Goal: Task Accomplishment & Management: Use online tool/utility

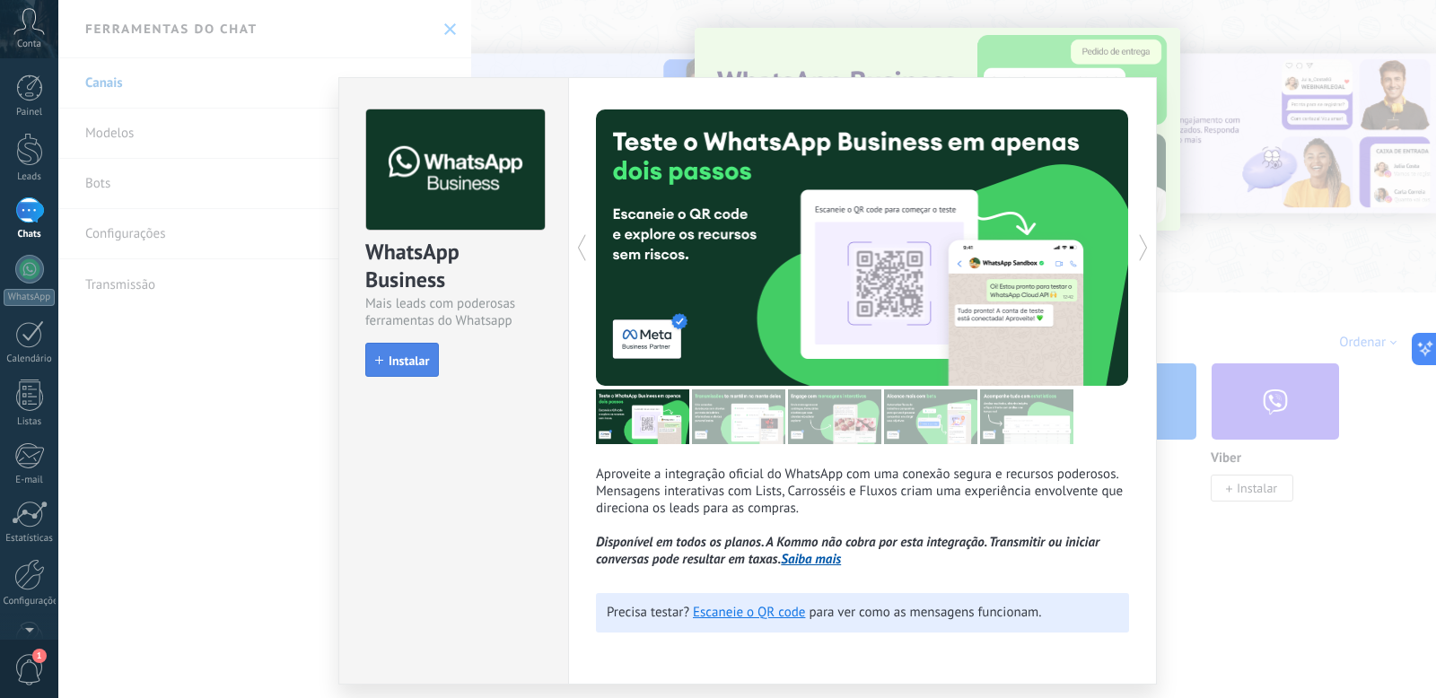
click at [415, 354] on span "Instalar" at bounding box center [408, 360] width 40 height 13
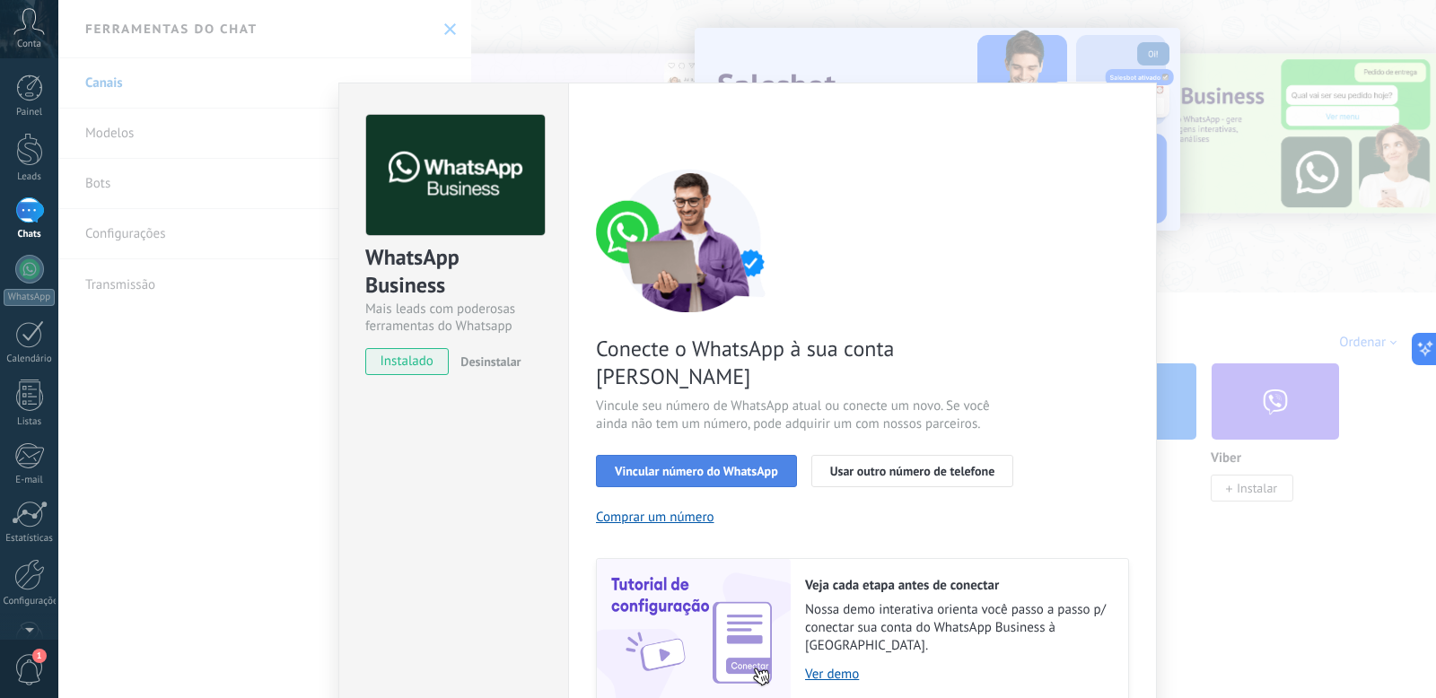
click at [682, 465] on span "Vincular número do WhatsApp" at bounding box center [696, 471] width 163 height 13
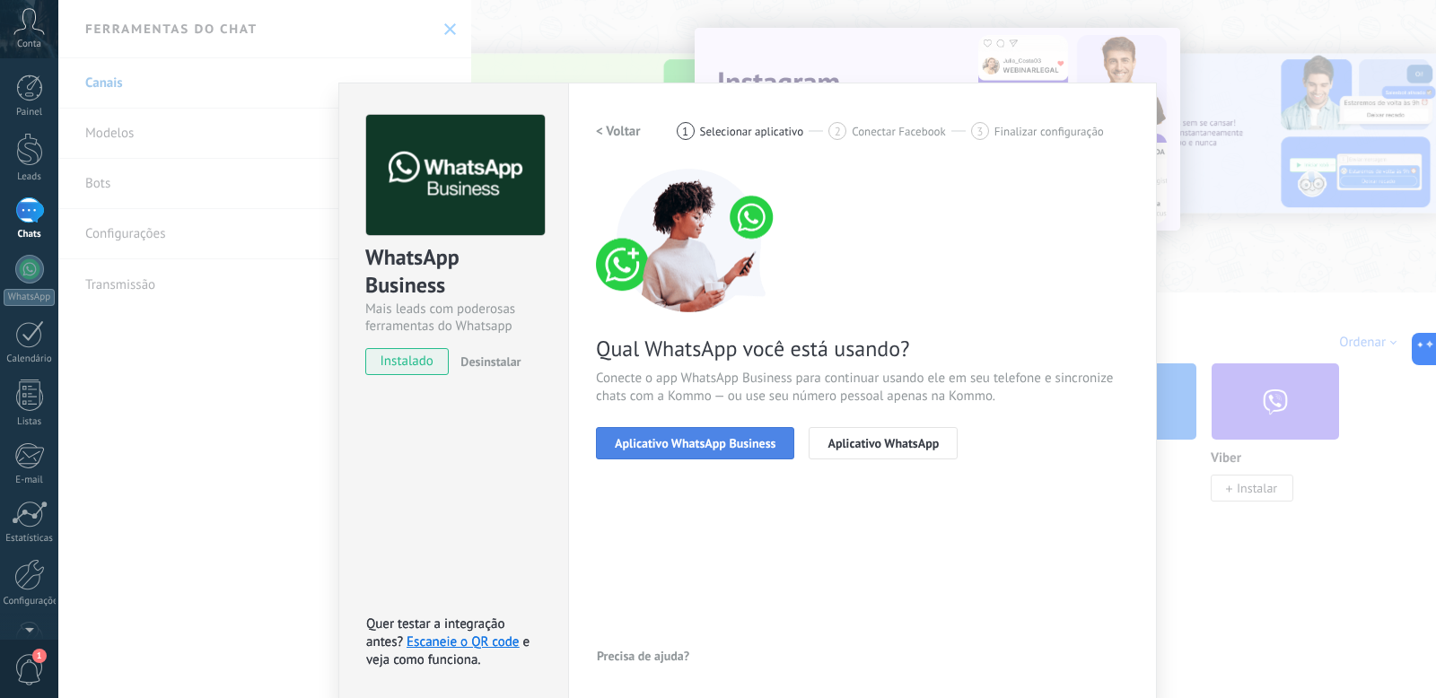
click at [702, 437] on span "Aplicativo WhatsApp Business" at bounding box center [695, 443] width 161 height 13
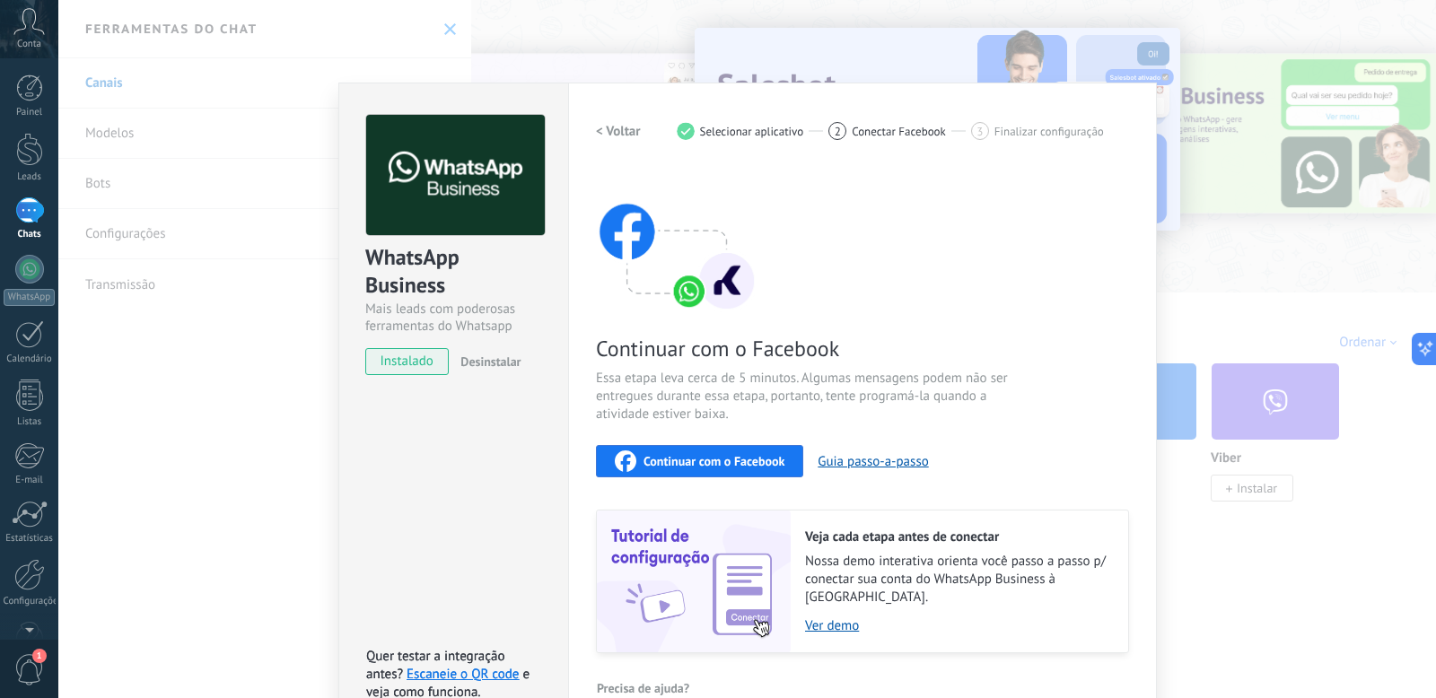
click at [699, 464] on span "Continuar com o Facebook" at bounding box center [713, 461] width 141 height 13
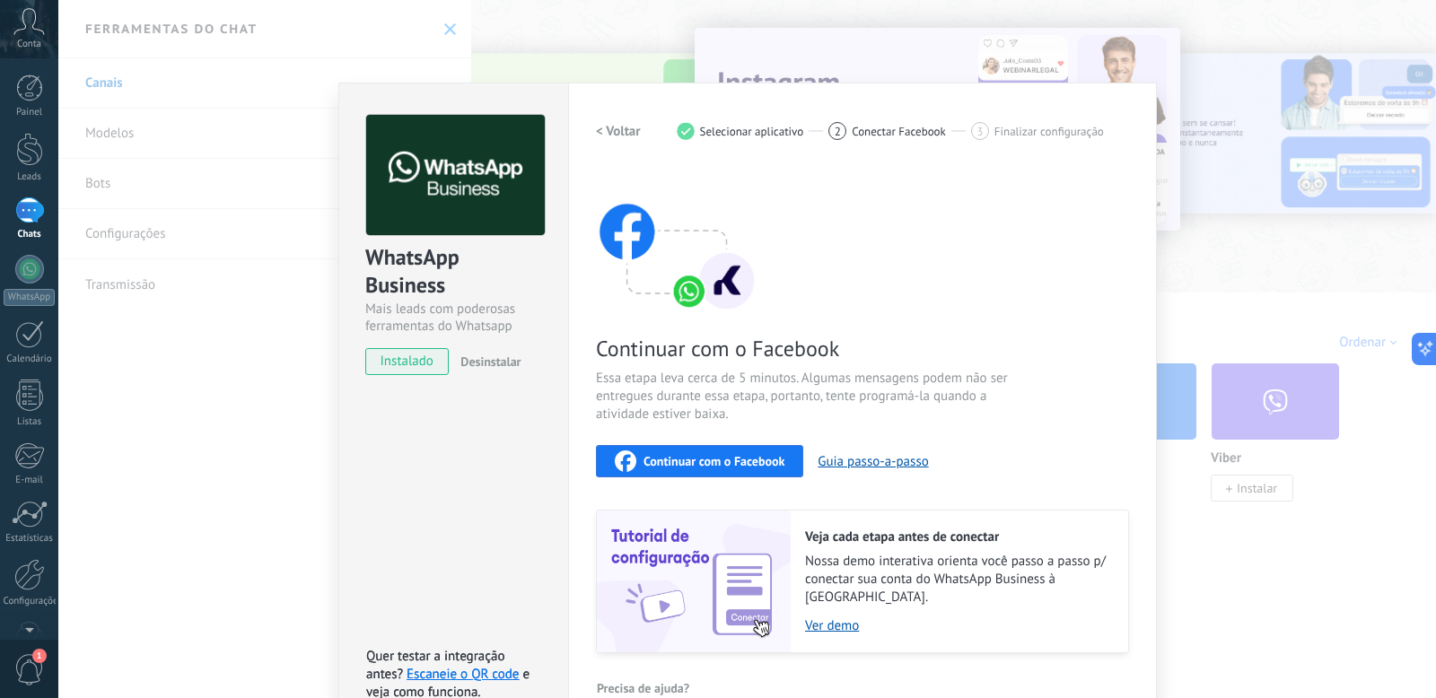
click at [223, 392] on div "WhatsApp Business Mais leads com poderosas ferramentas do Whatsapp instalado De…" at bounding box center [746, 349] width 1377 height 698
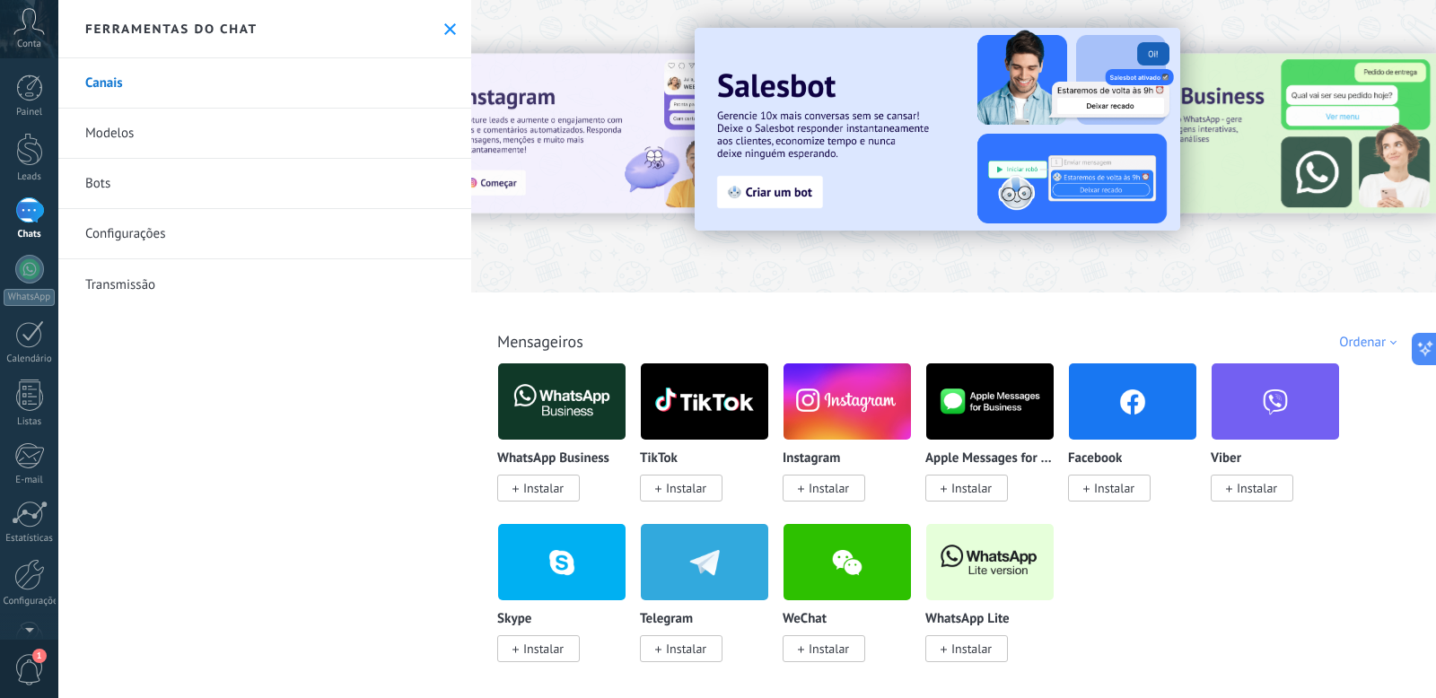
click at [444, 27] on use at bounding box center [450, 29] width 12 height 12
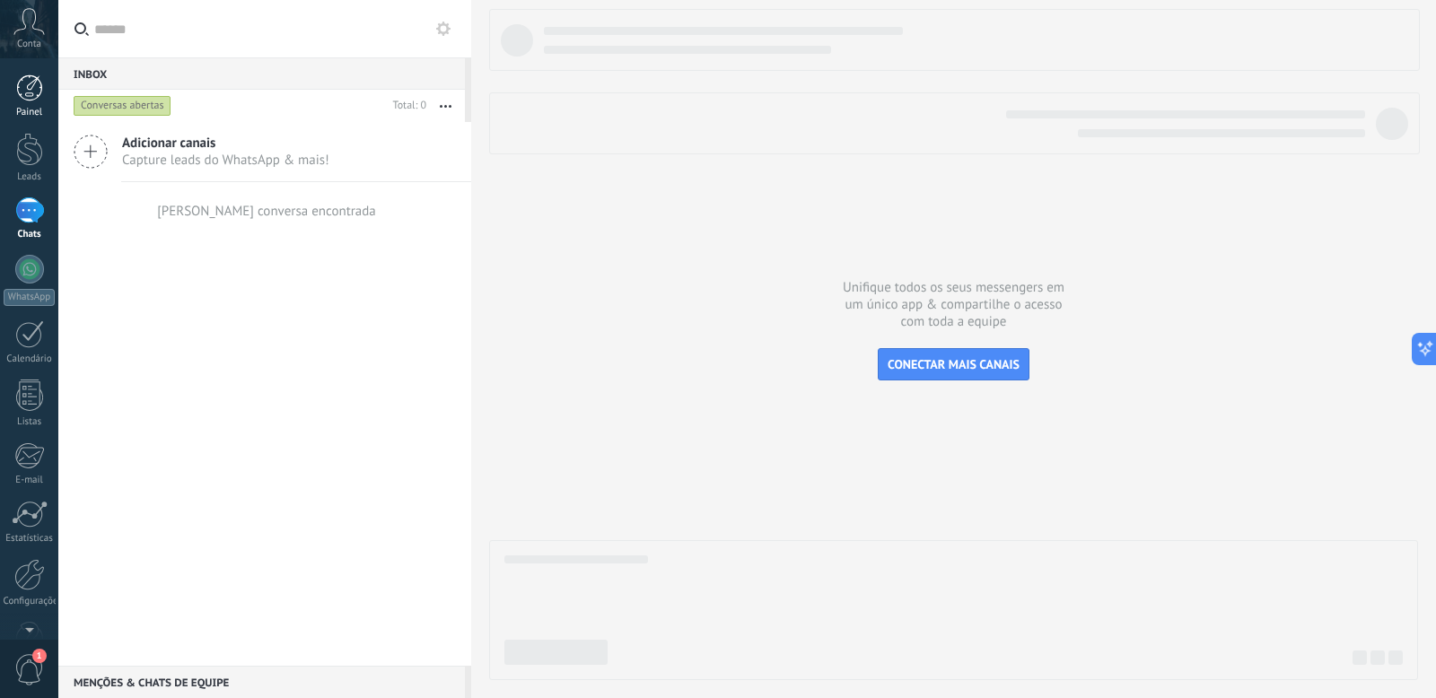
click at [31, 92] on div at bounding box center [29, 87] width 27 height 27
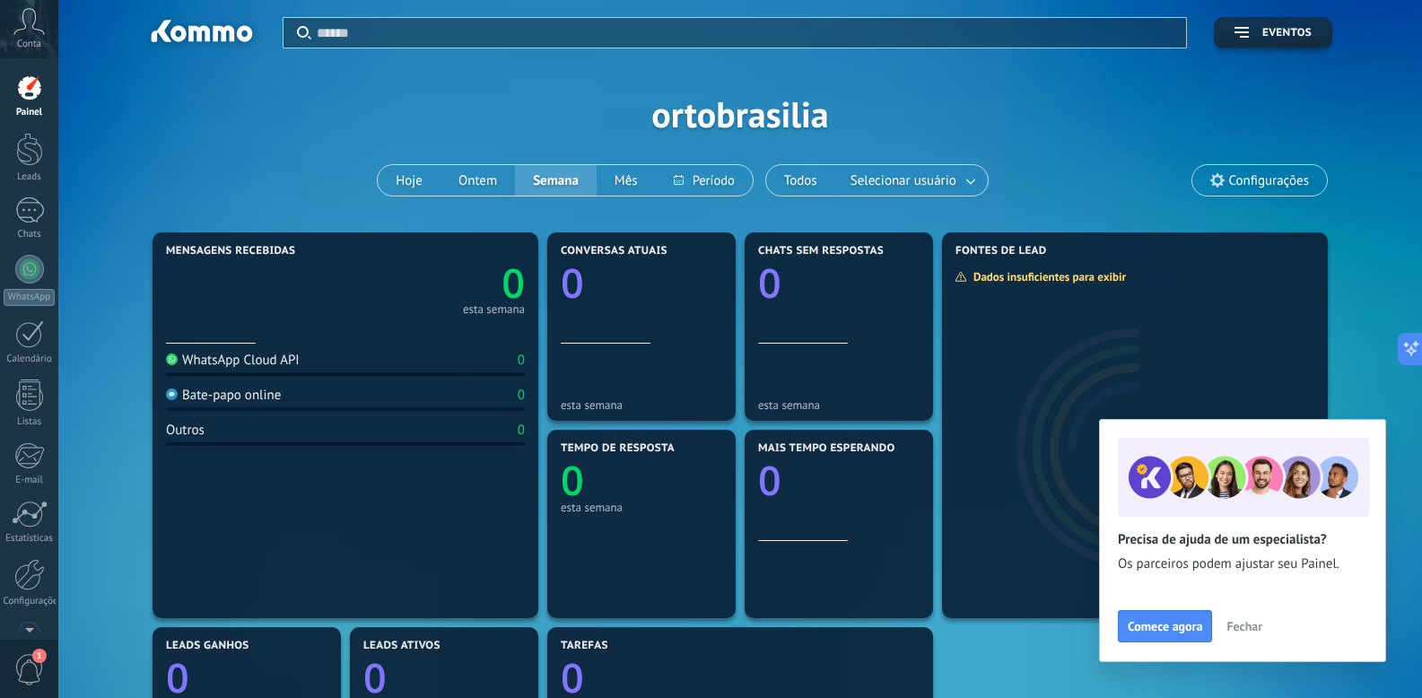
click at [31, 23] on icon at bounding box center [28, 21] width 31 height 27
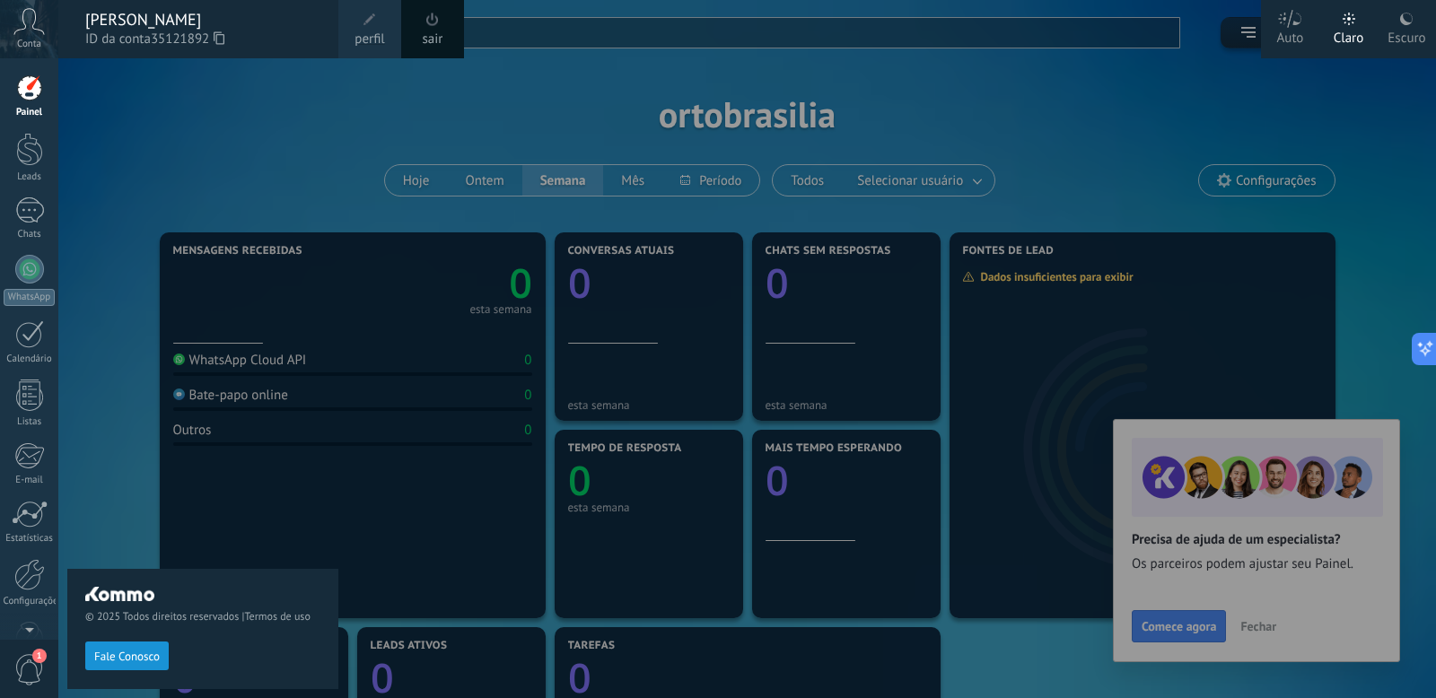
click at [21, 97] on div at bounding box center [29, 87] width 27 height 27
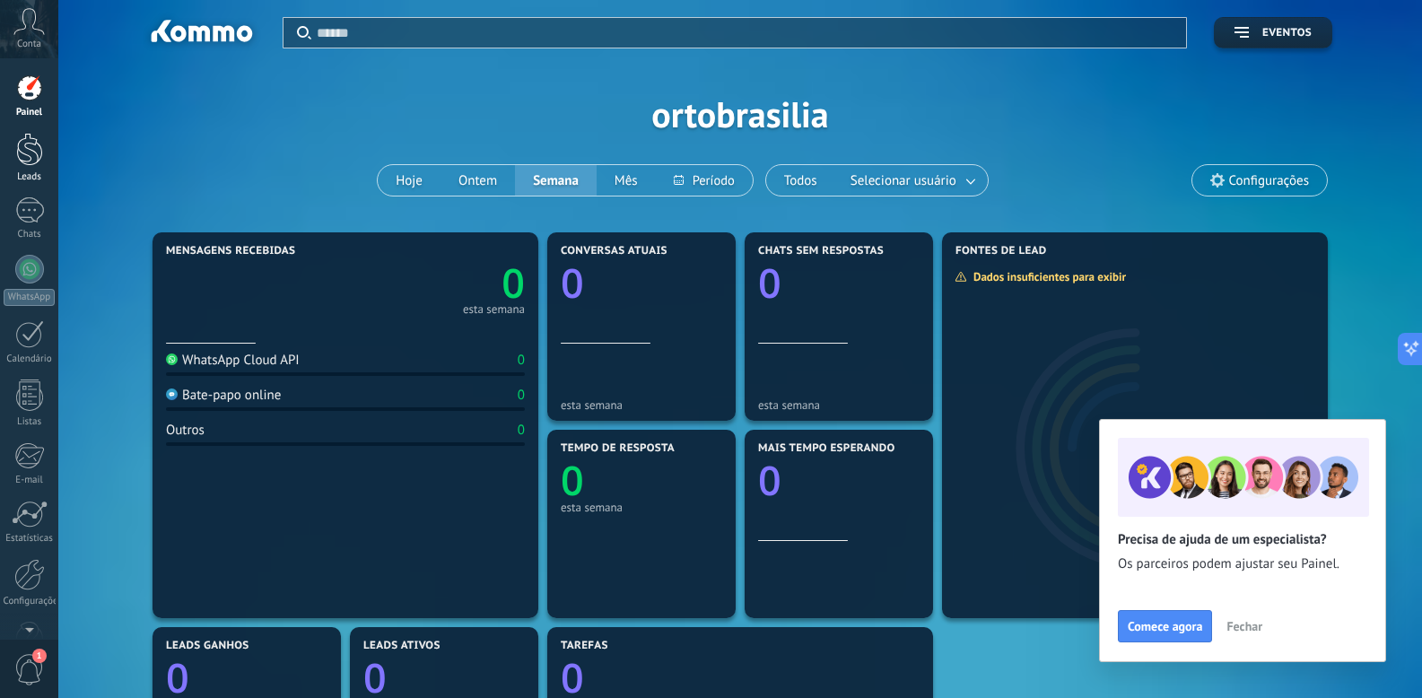
click at [31, 146] on div at bounding box center [29, 149] width 27 height 33
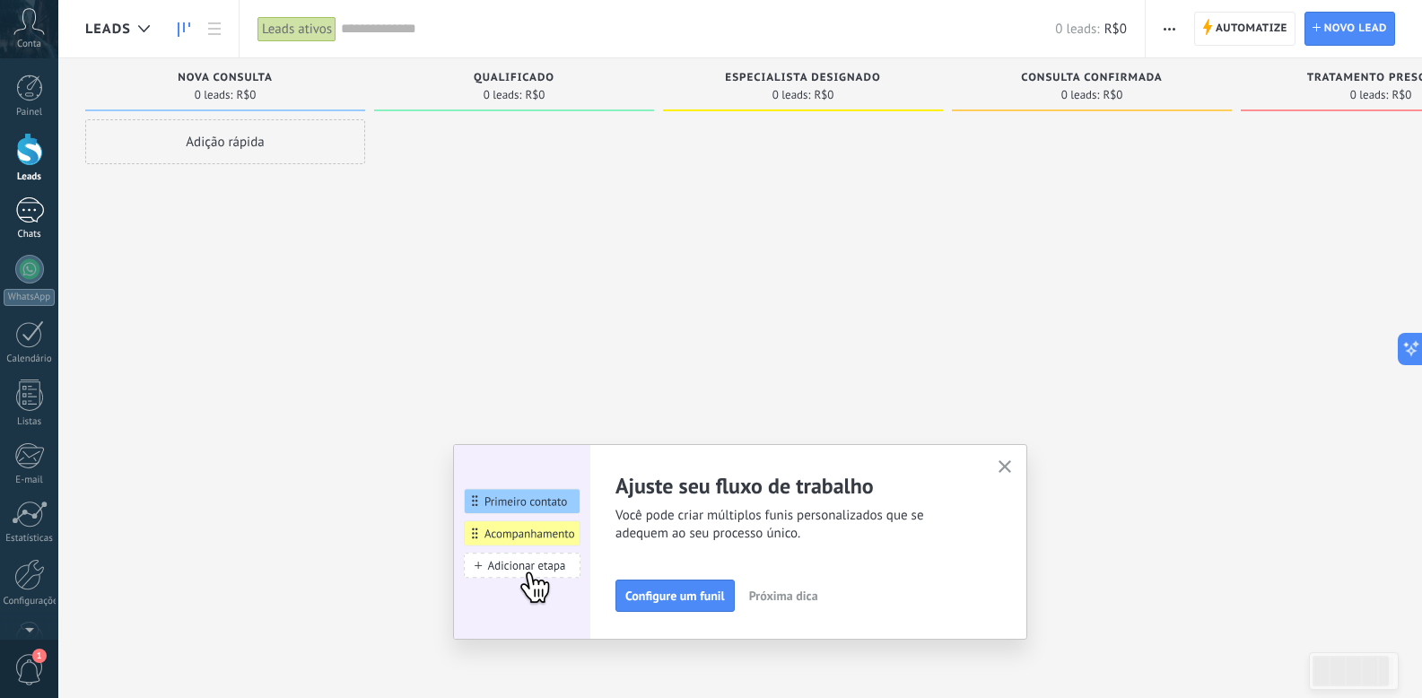
click at [31, 208] on div at bounding box center [29, 210] width 29 height 26
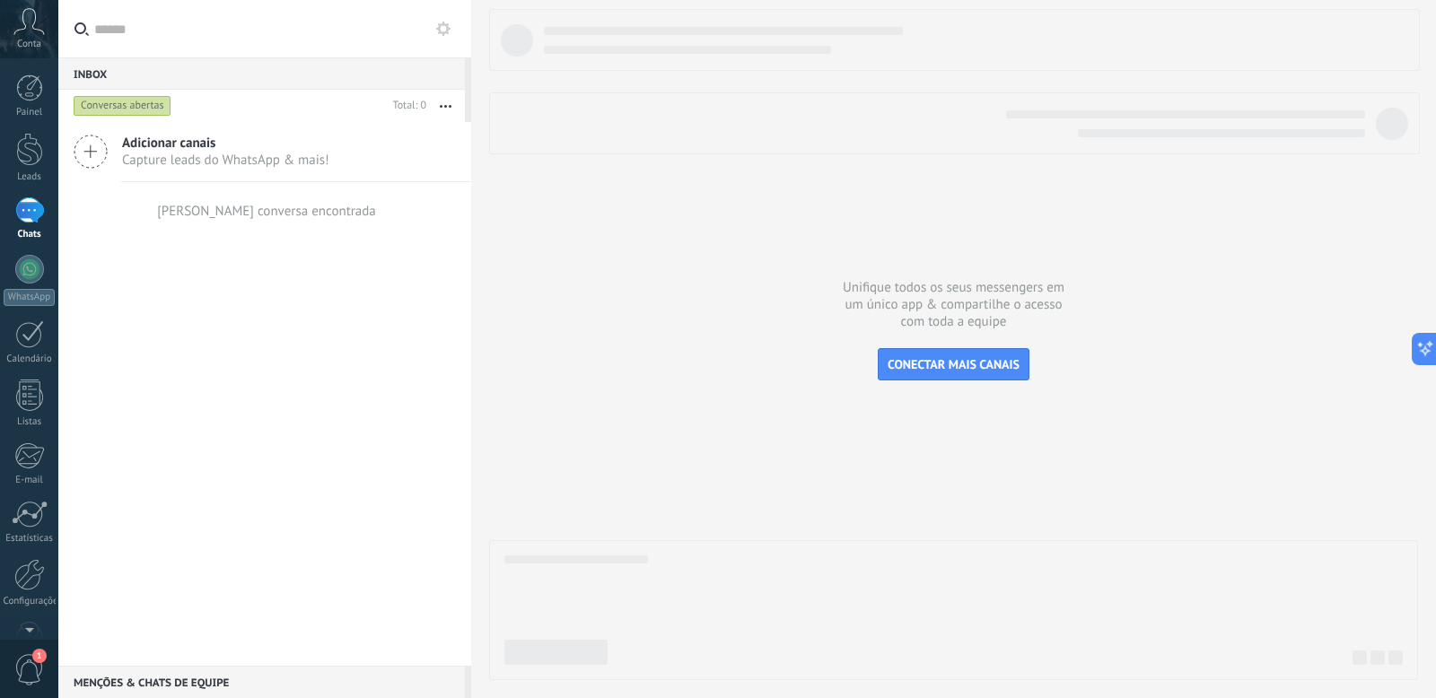
click at [87, 150] on icon at bounding box center [91, 152] width 34 height 34
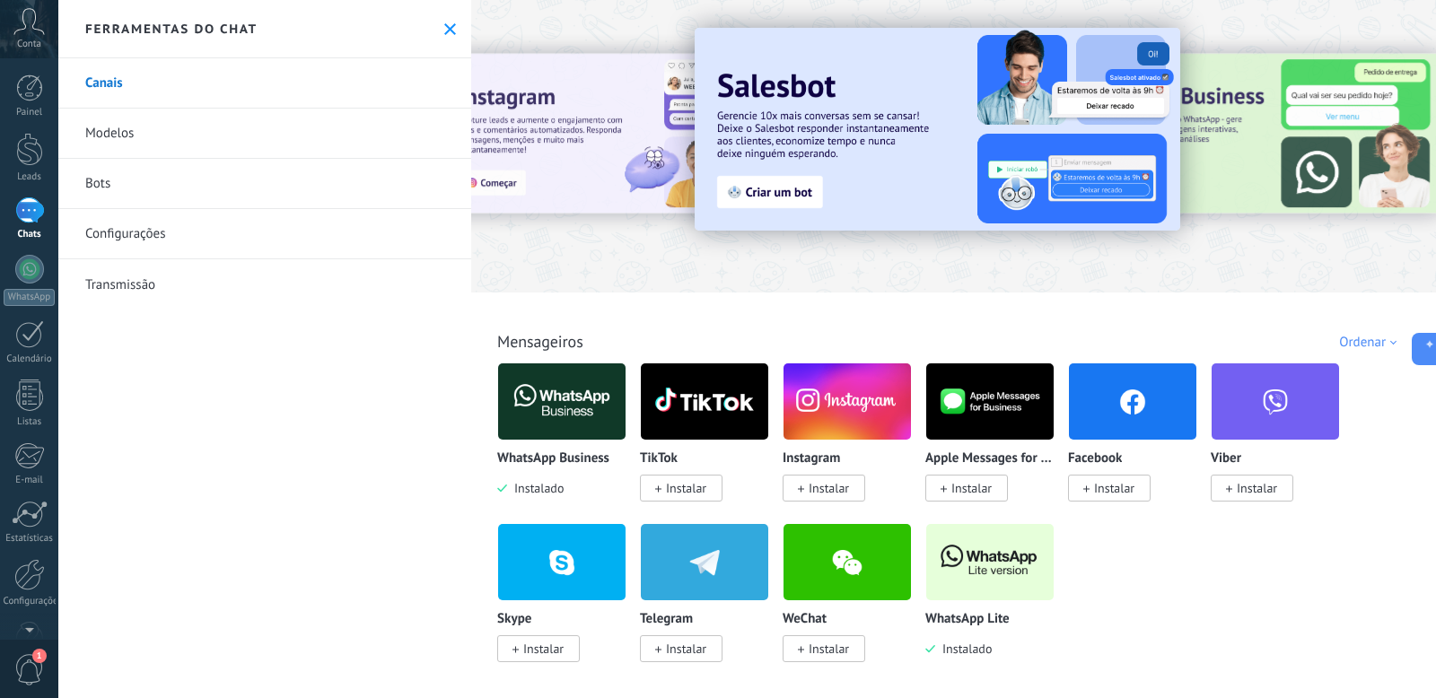
click at [587, 382] on img at bounding box center [561, 401] width 127 height 87
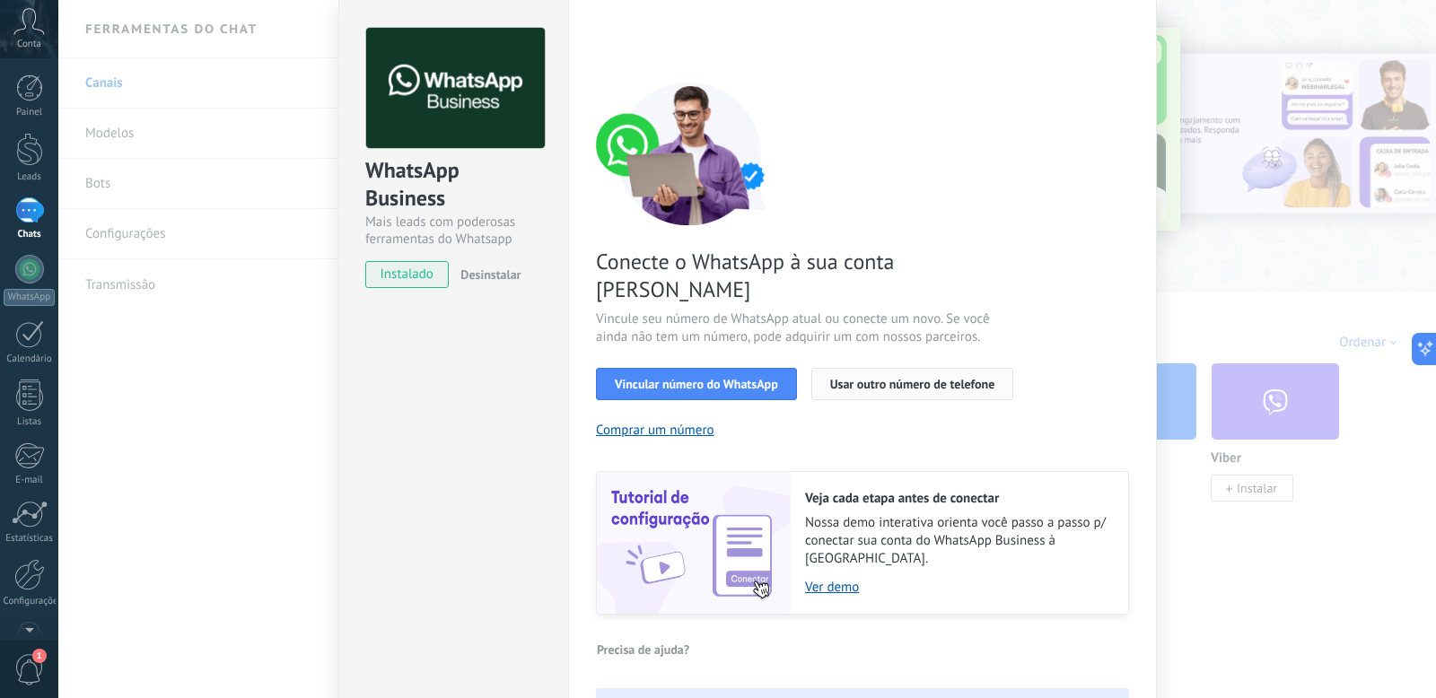
scroll to position [107, 0]
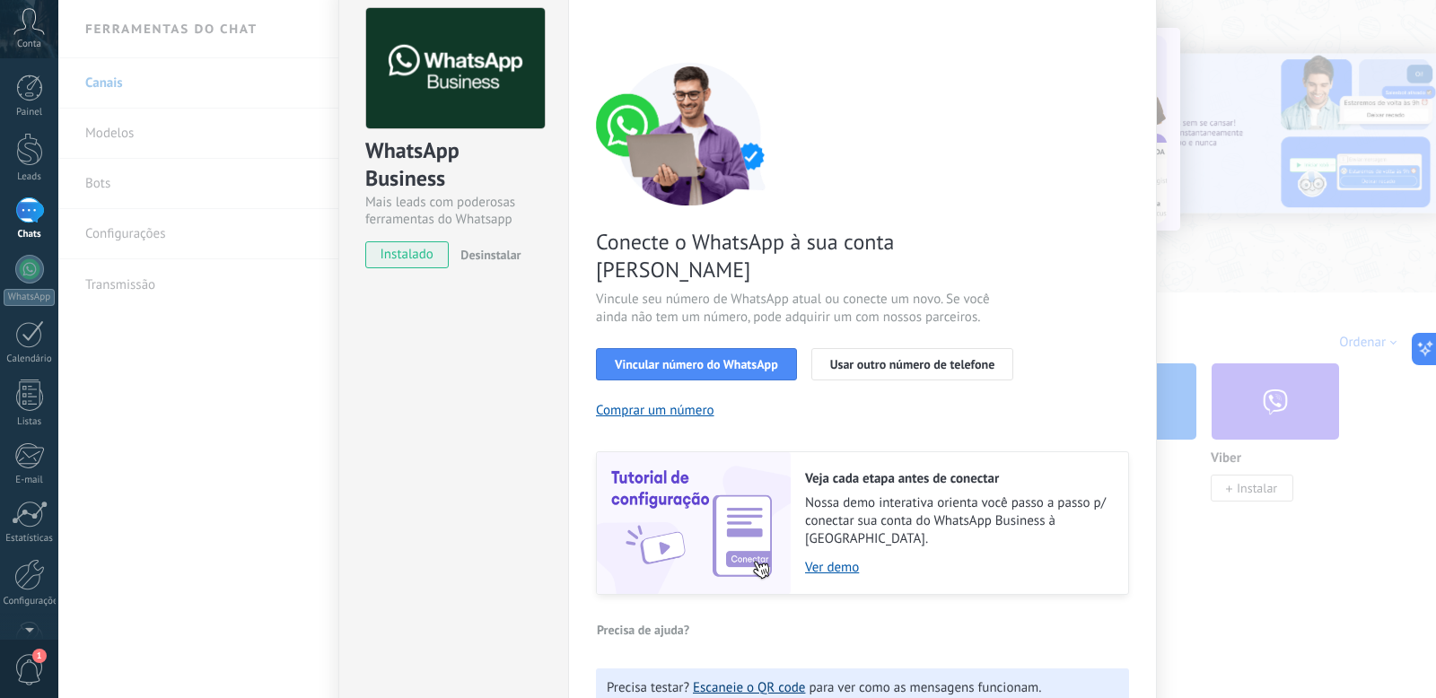
click at [760, 679] on link "Escaneie o QR code" at bounding box center [749, 687] width 112 height 17
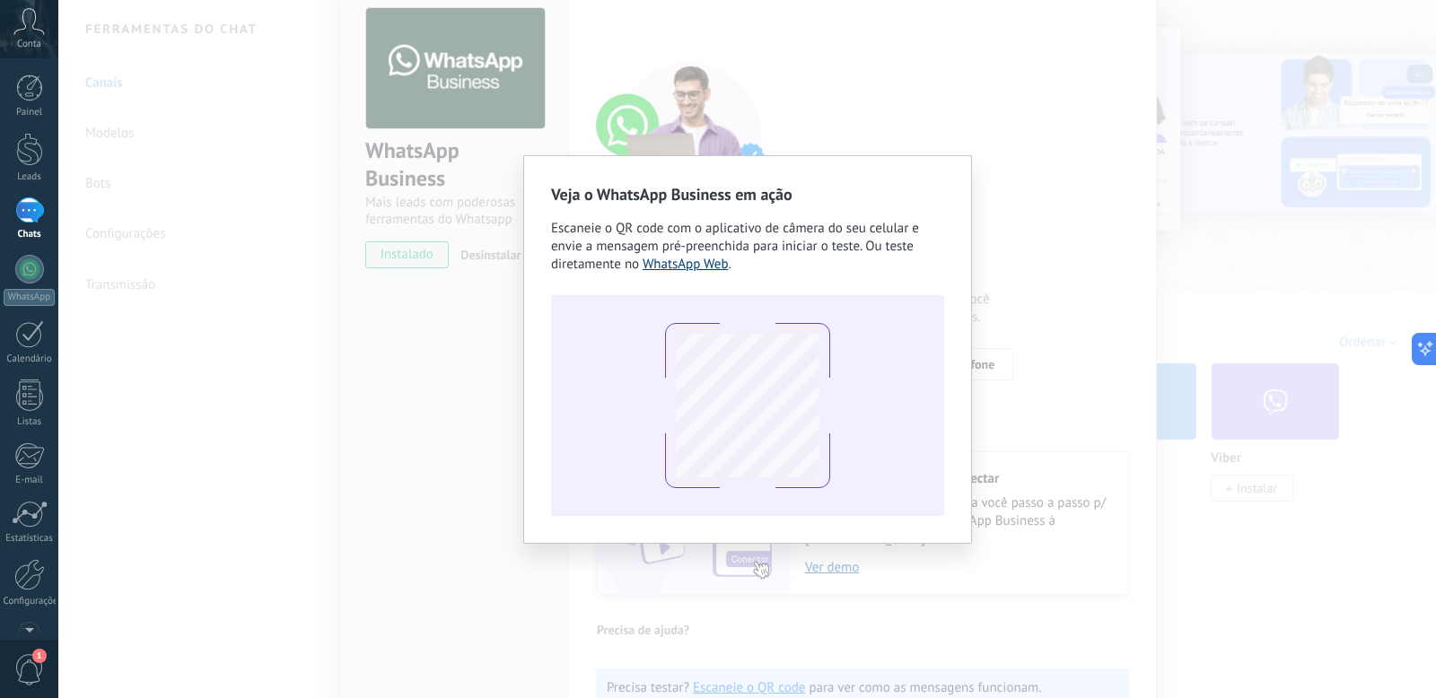
click at [696, 264] on link "WhatsApp Web" at bounding box center [685, 264] width 86 height 17
